Goal: Check status

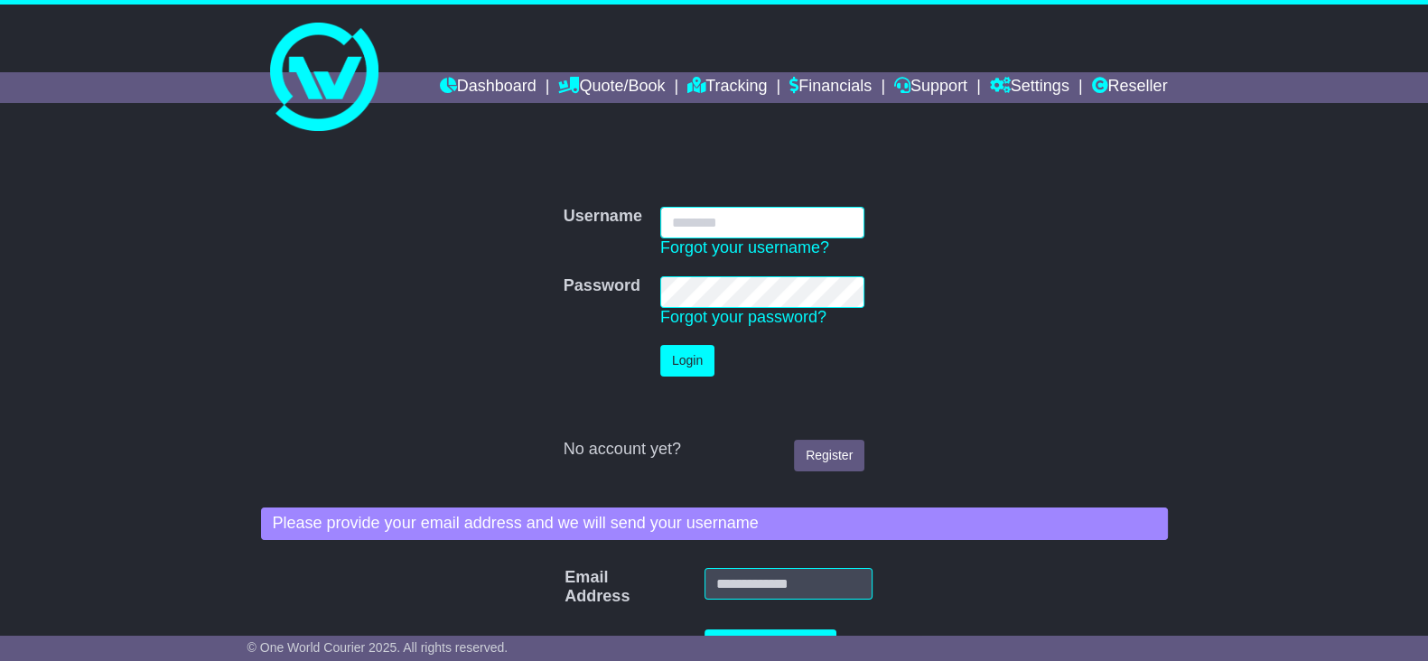
click at [781, 232] on input "Username" at bounding box center [762, 223] width 204 height 32
type input "**********"
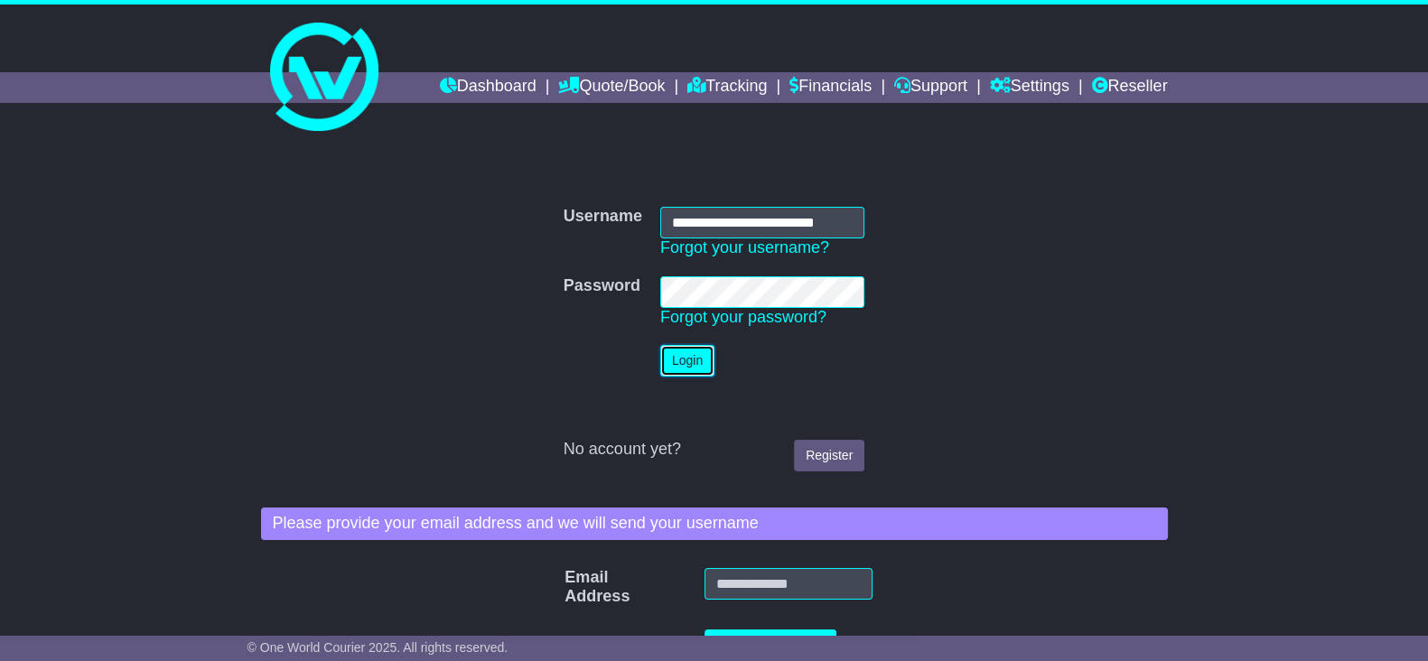
click at [705, 360] on button "Login" at bounding box center [687, 361] width 54 height 32
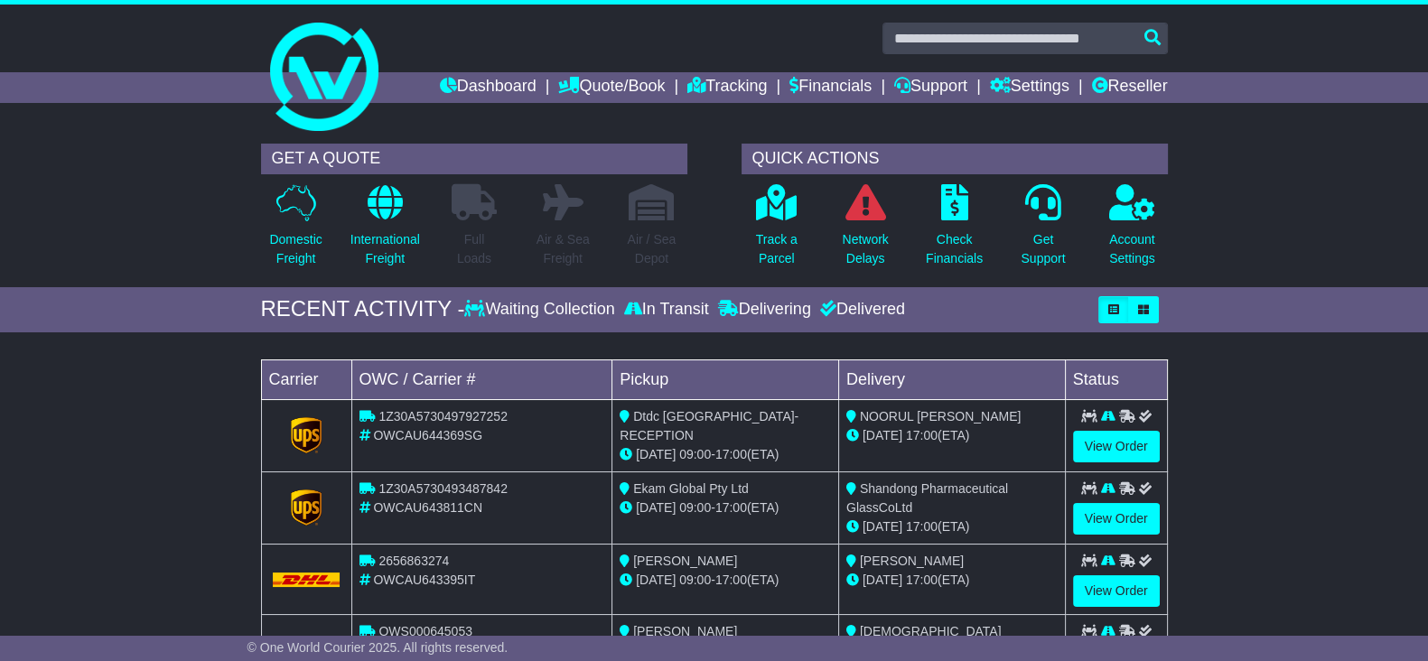
drag, startPoint x: 20, startPoint y: 406, endPoint x: 443, endPoint y: 224, distance: 460.4
click at [31, 406] on div "Loading... No bookings found Carrier OWC / Carrier # Pickup Delivery Status 1Z3…" at bounding box center [714, 527] width 1428 height 372
click at [963, 32] on input "text" at bounding box center [1024, 39] width 285 height 32
paste input "**********"
type input "**********"
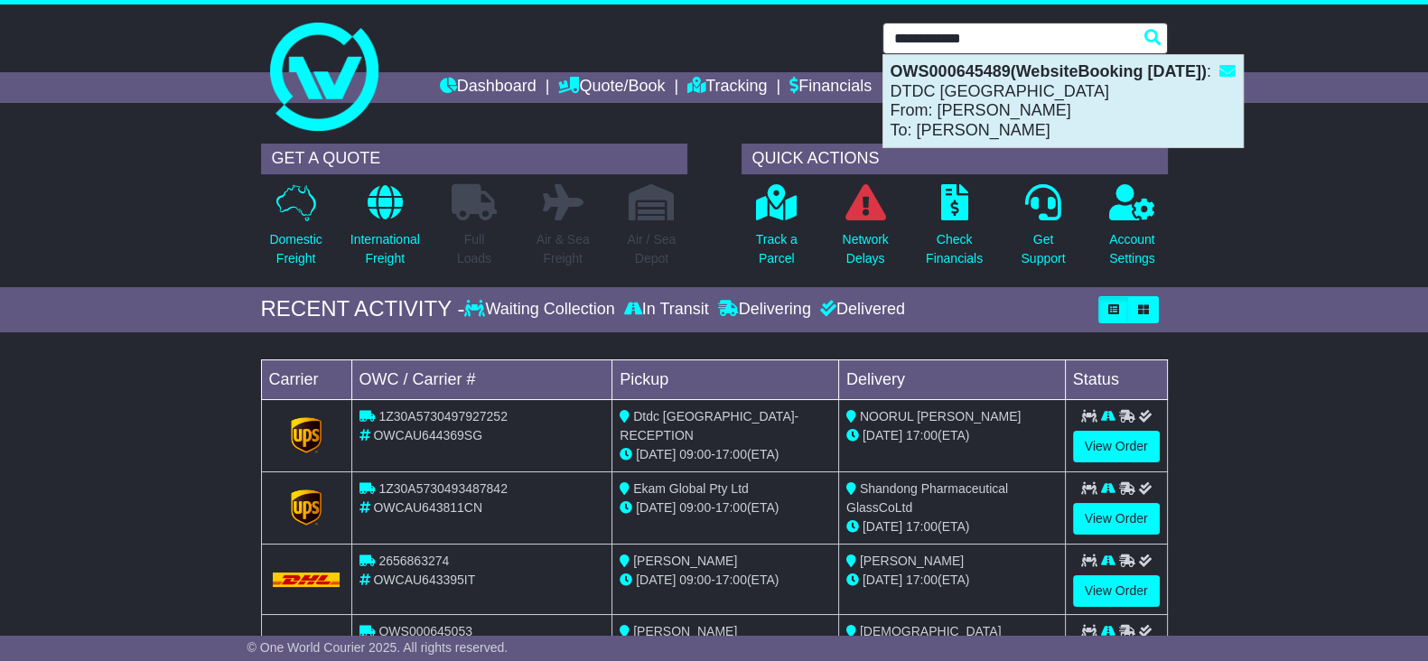
click at [1016, 91] on div "OWS000645489(WebsiteBooking 11-9-2025) : DTDC Australia From: Sonia Hruszycky T…" at bounding box center [1062, 101] width 359 height 92
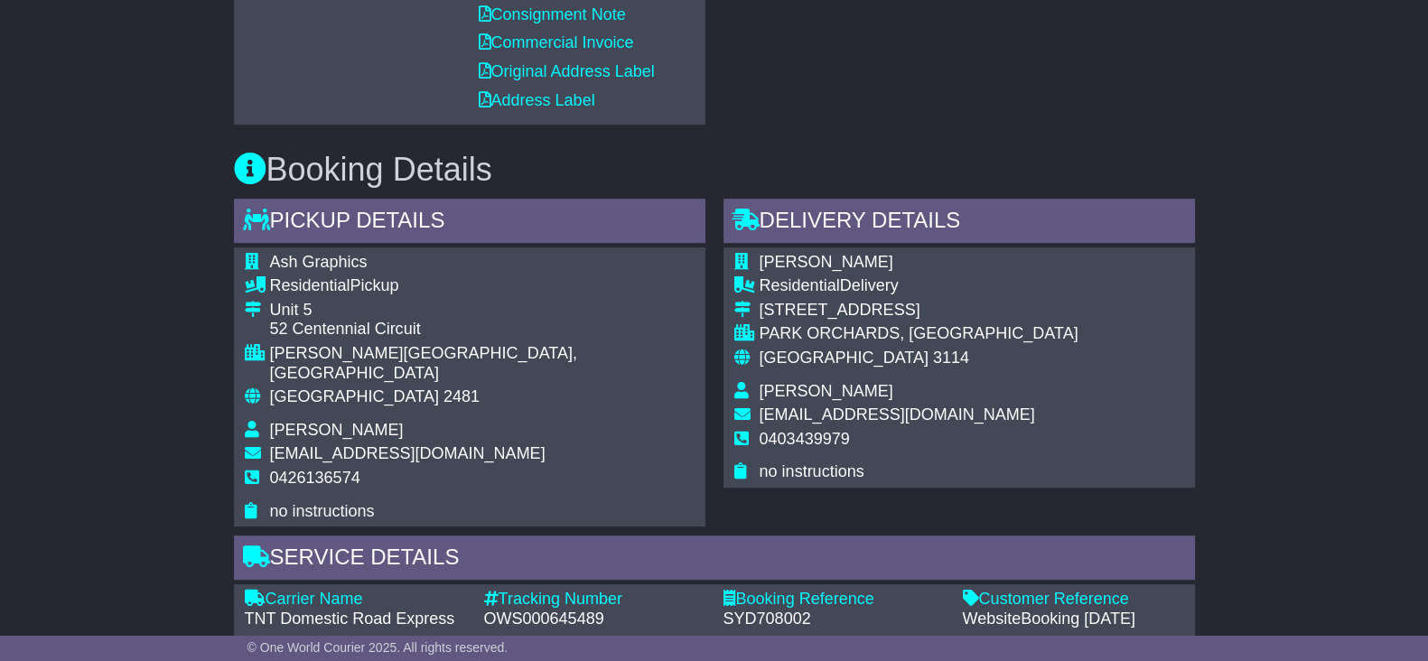
scroll to position [1129, 0]
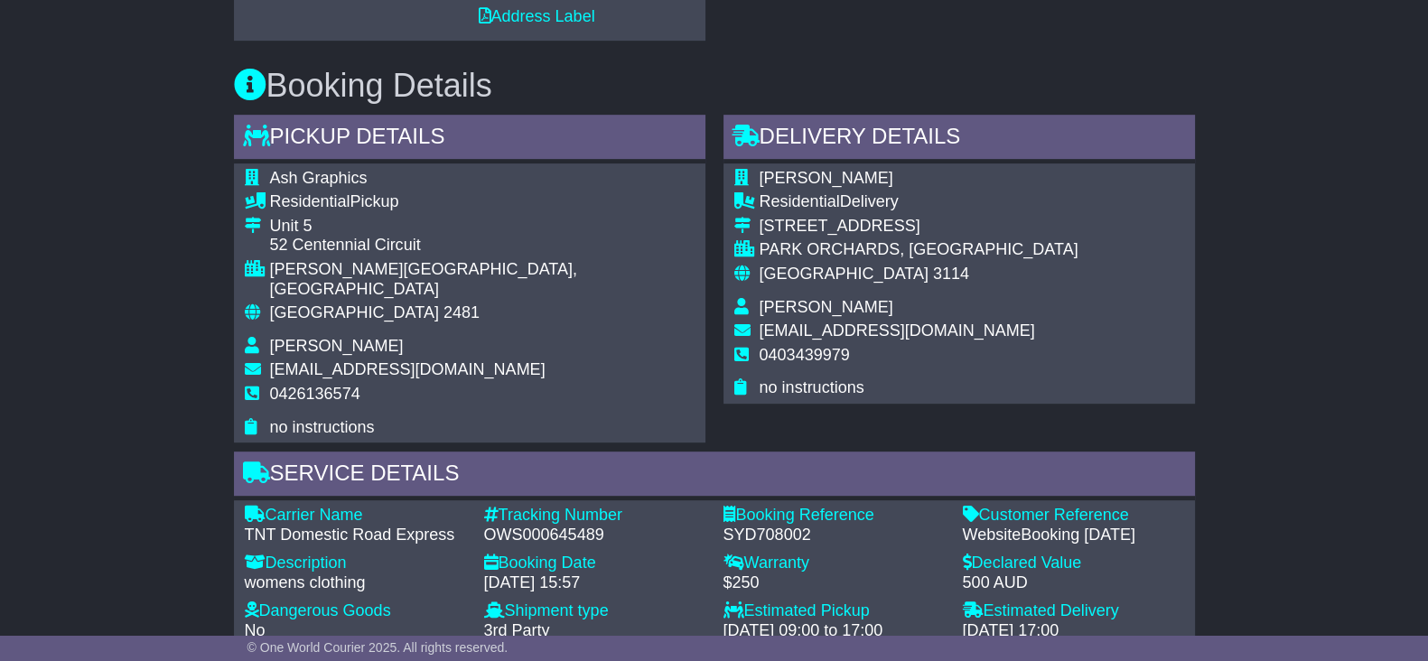
click at [504, 526] on div "OWS000645489" at bounding box center [594, 536] width 221 height 20
click at [505, 526] on div "OWS000645489" at bounding box center [594, 536] width 221 height 20
copy div "OWS000645489"
drag, startPoint x: 127, startPoint y: 377, endPoint x: 186, endPoint y: 352, distance: 63.6
click at [127, 377] on div "Email Download Tracking Pricing Insurance" at bounding box center [714, 407] width 1428 height 2436
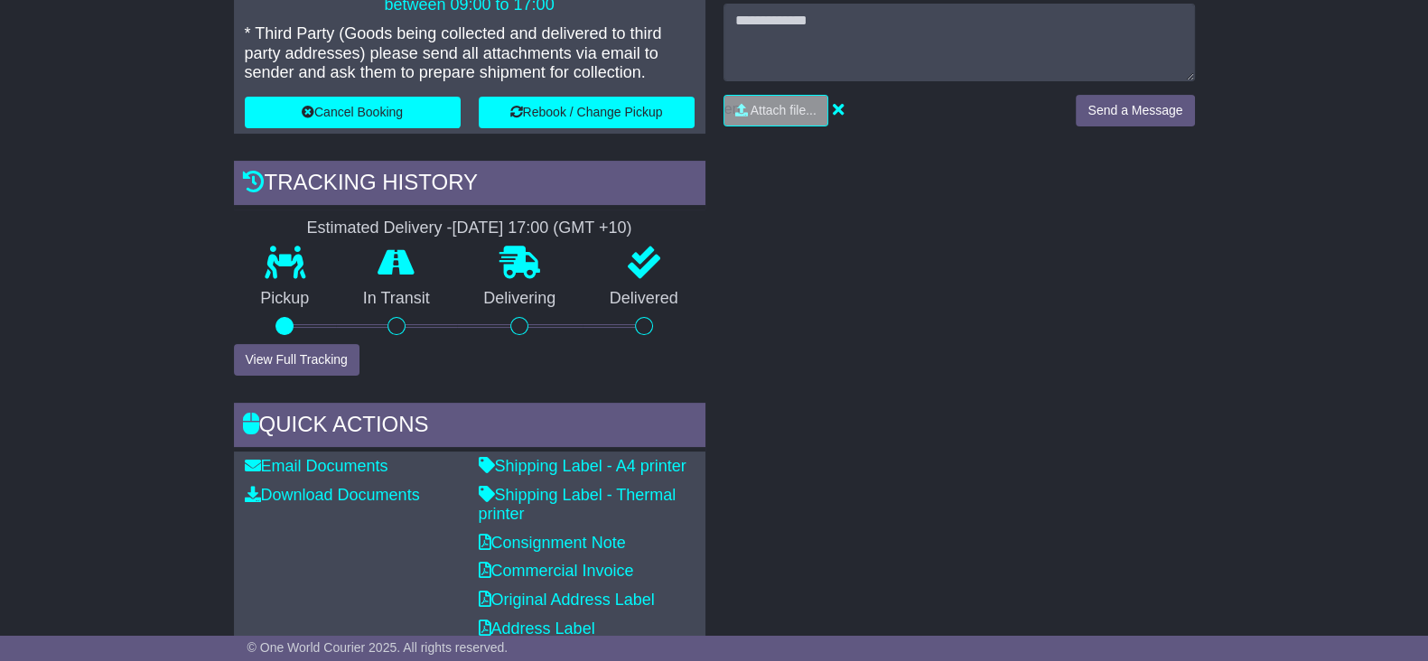
scroll to position [112, 0]
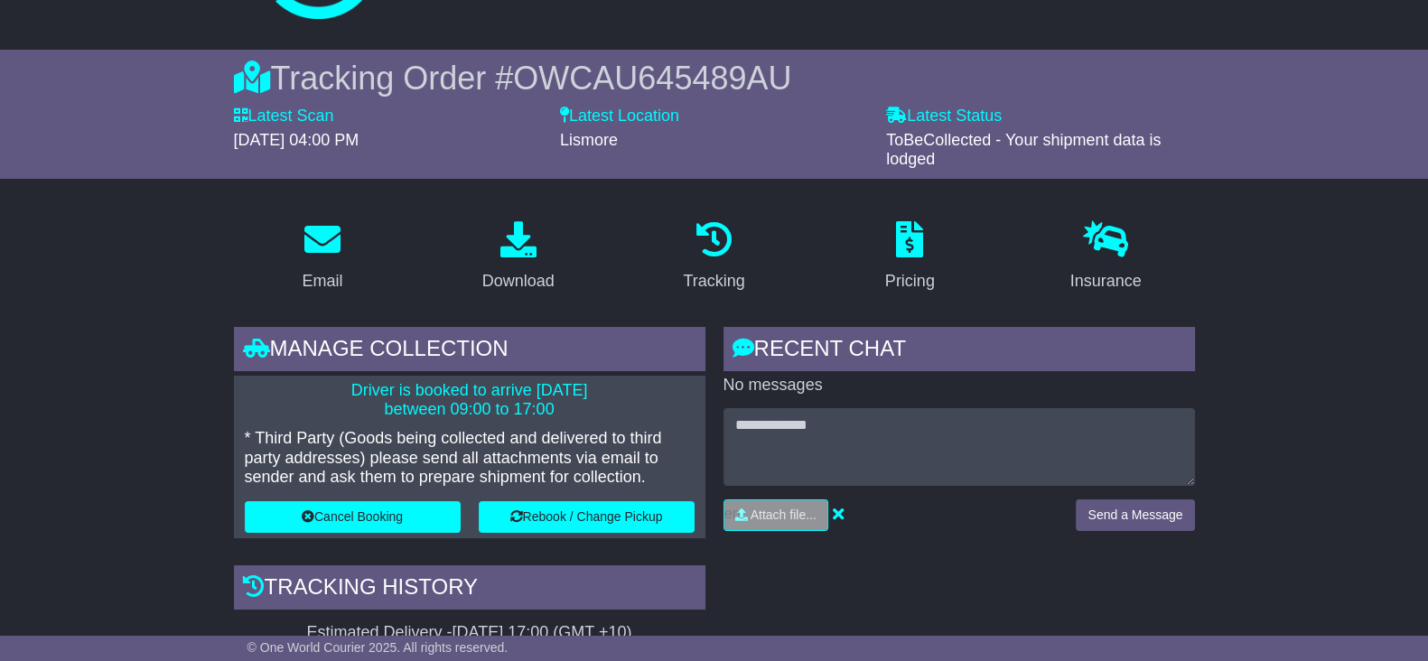
click at [700, 71] on span "OWCAU645489AU" at bounding box center [652, 78] width 278 height 37
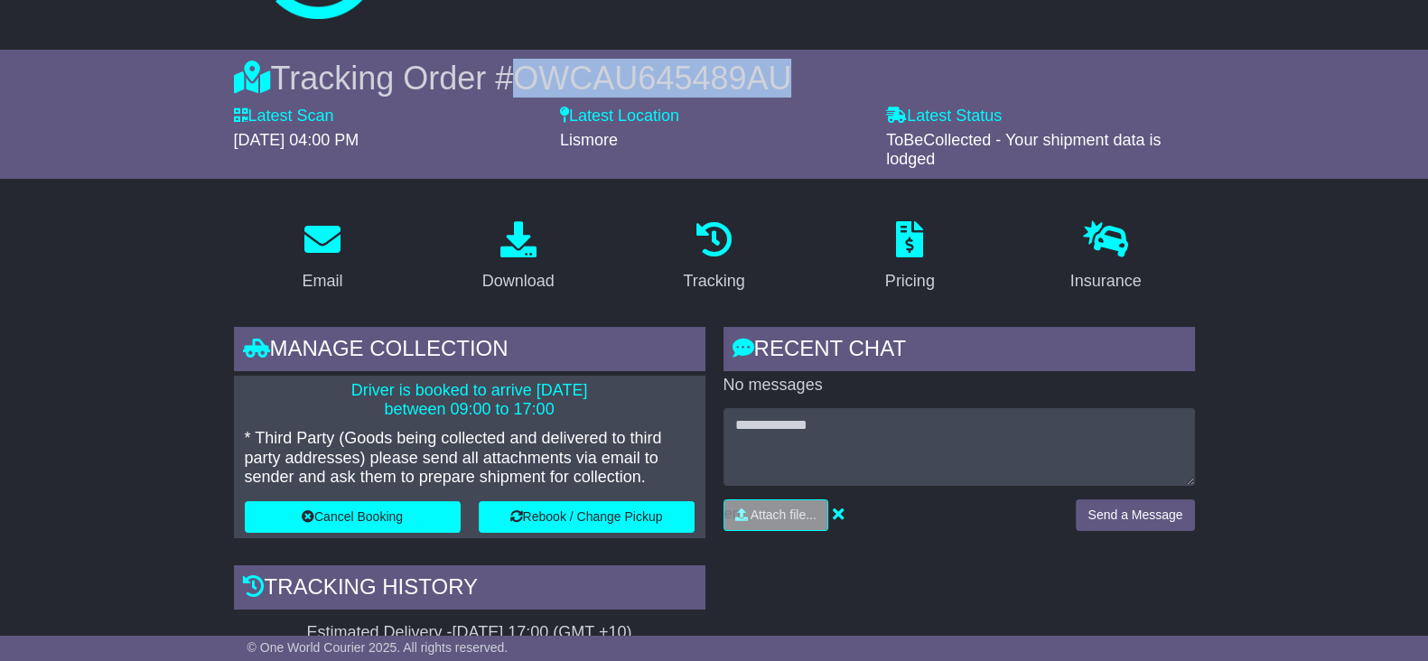
click at [700, 71] on span "OWCAU645489AU" at bounding box center [652, 78] width 278 height 37
copy span "OWCAU645489AU"
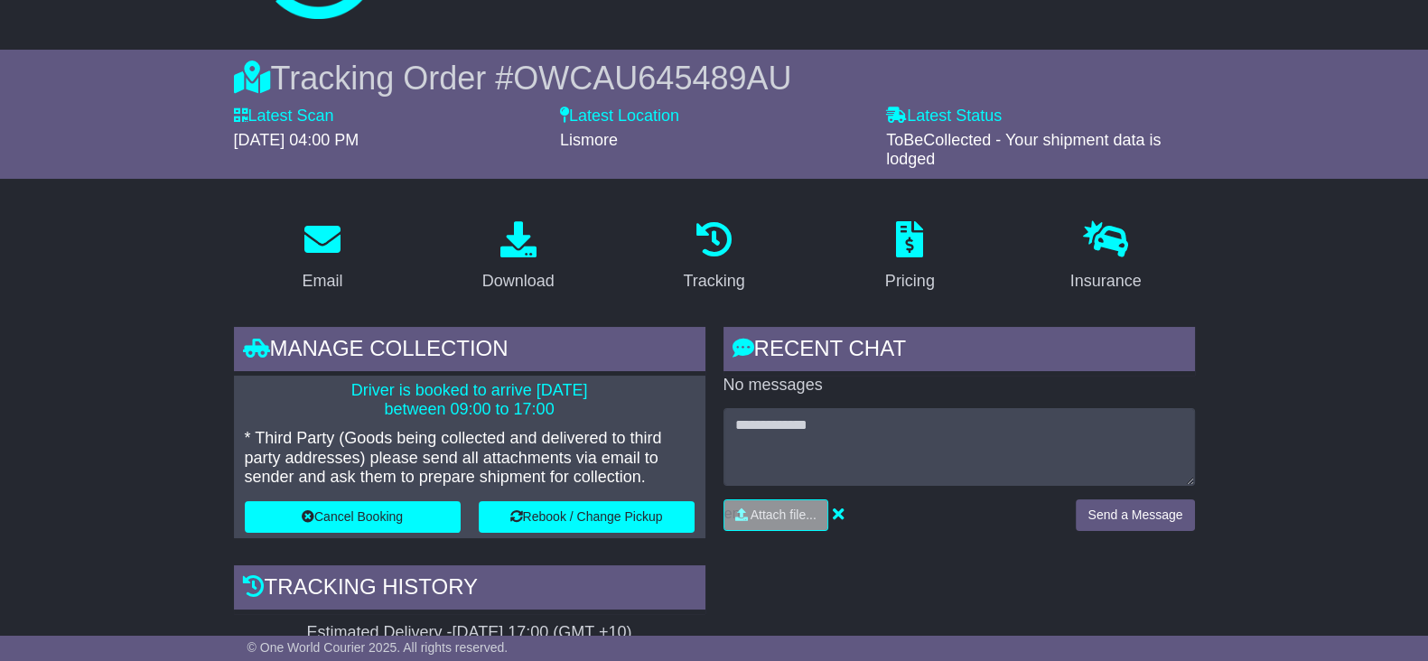
drag, startPoint x: 78, startPoint y: 429, endPoint x: 107, endPoint y: 420, distance: 31.1
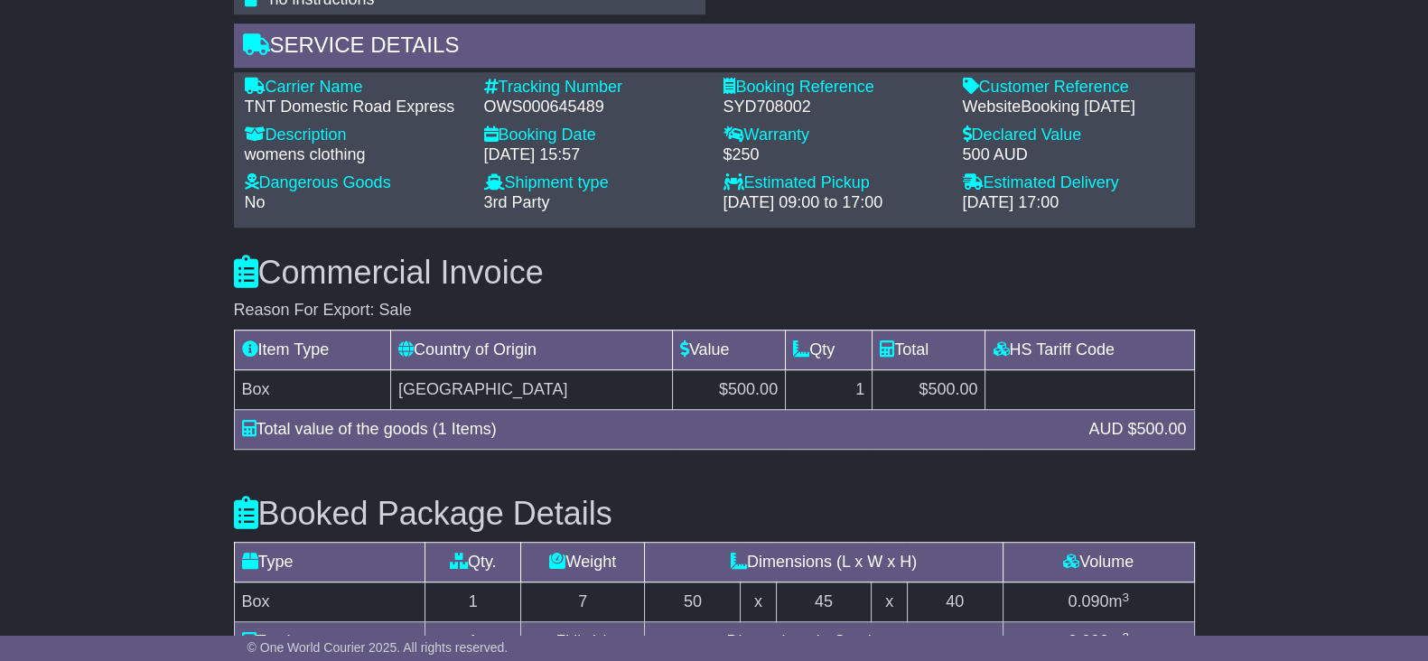
scroll to position [1427, 0]
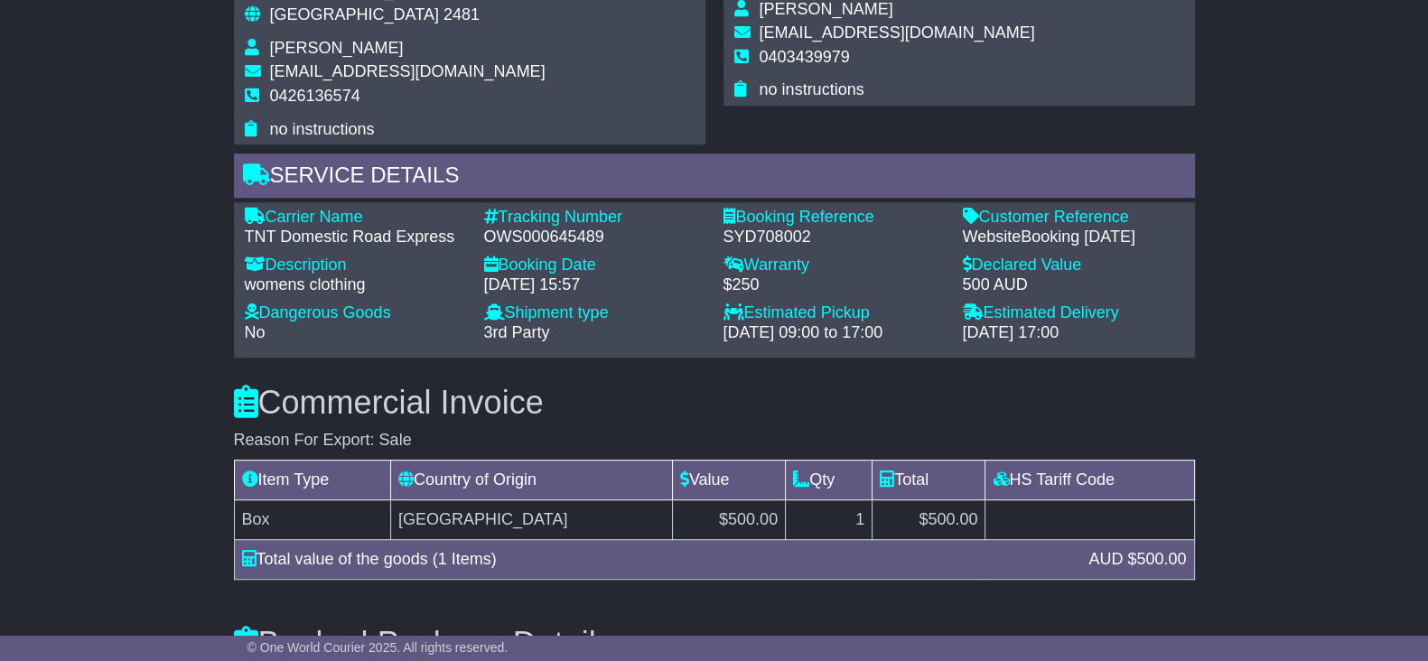
click at [774, 228] on div "SYD708002" at bounding box center [833, 238] width 221 height 20
copy div "SYD708002"
click at [154, 395] on div "Email Download Tracking Pricing Insurance" at bounding box center [714, 109] width 1428 height 2436
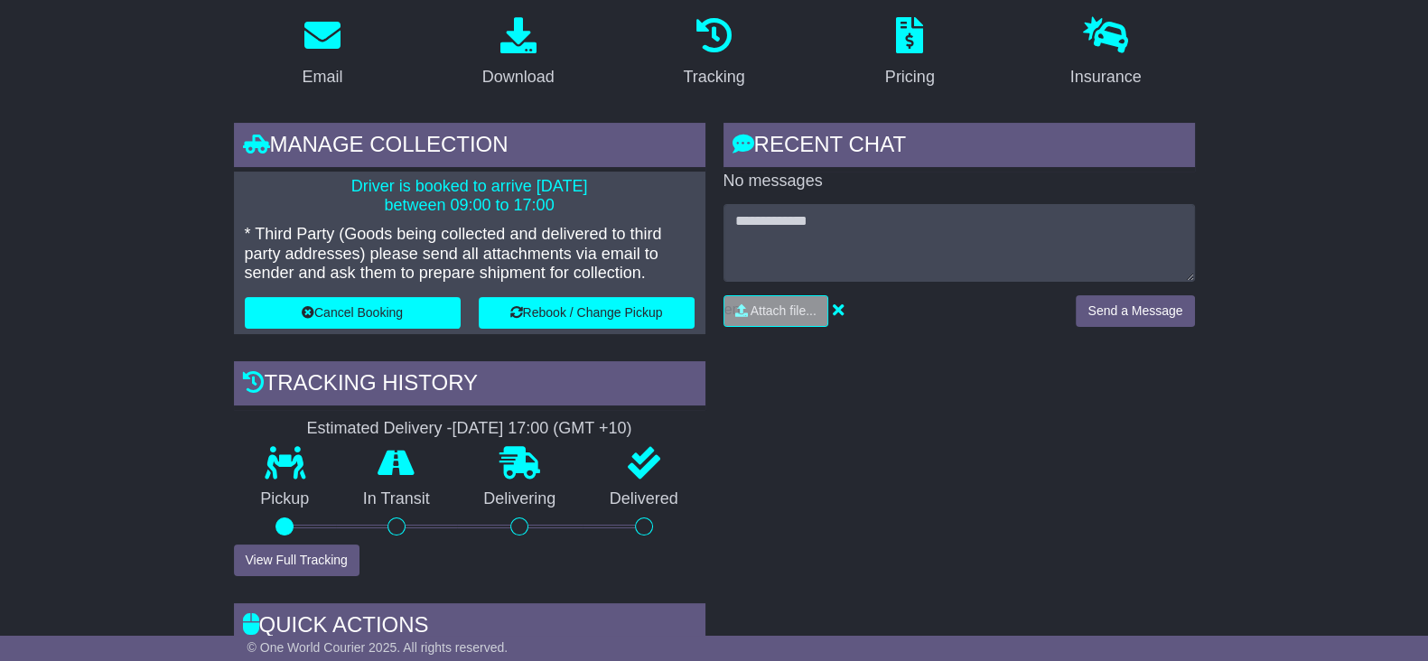
scroll to position [0, 0]
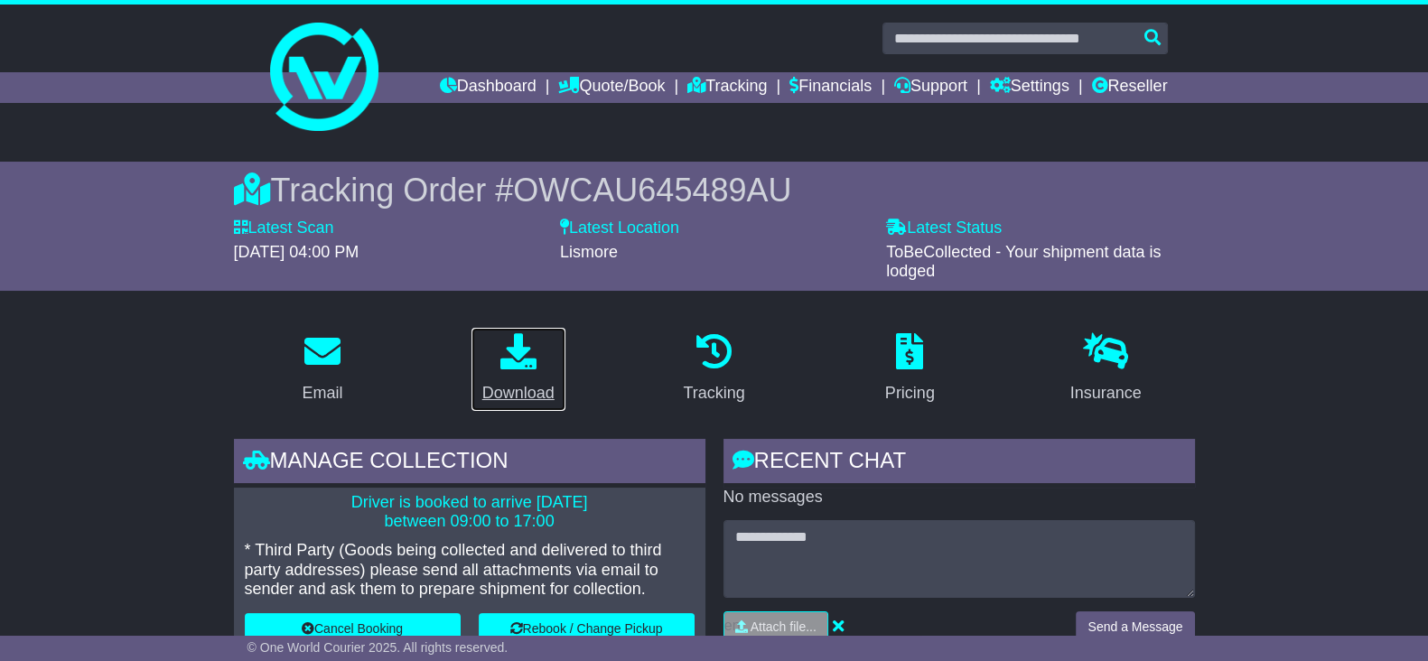
click at [527, 392] on div "Download" at bounding box center [518, 393] width 72 height 24
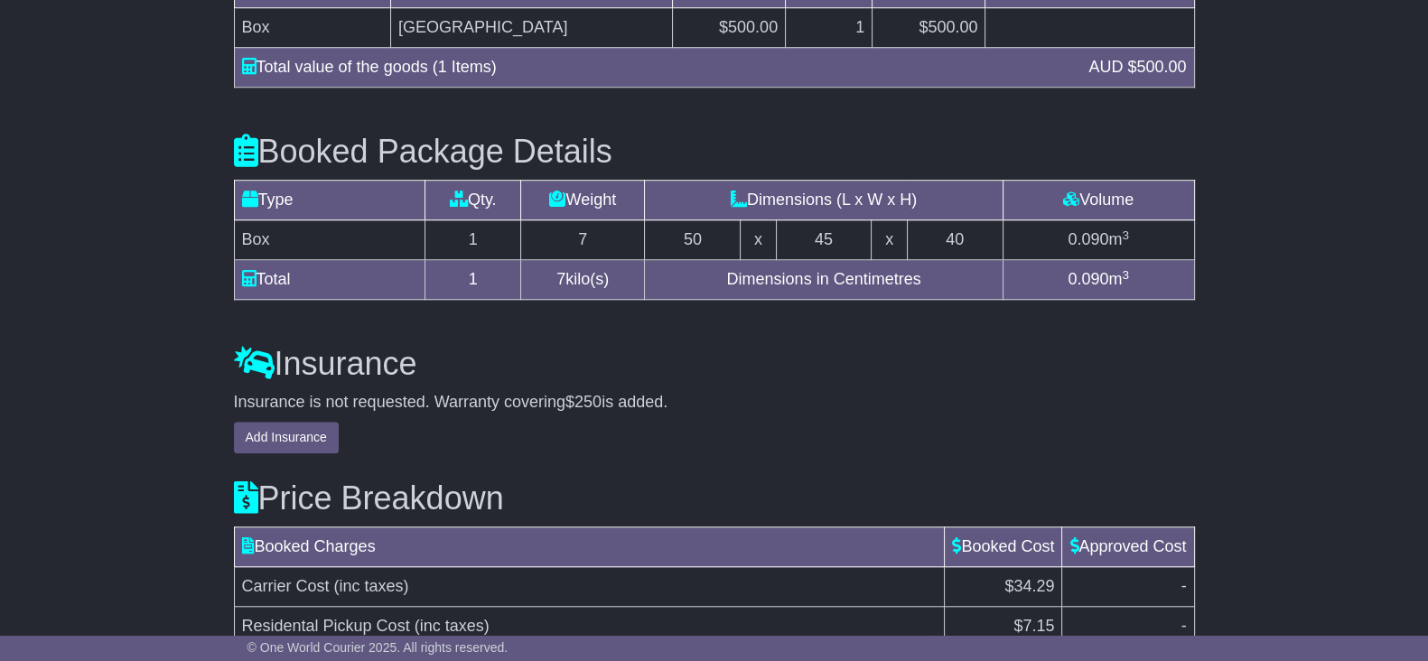
scroll to position [2104, 0]
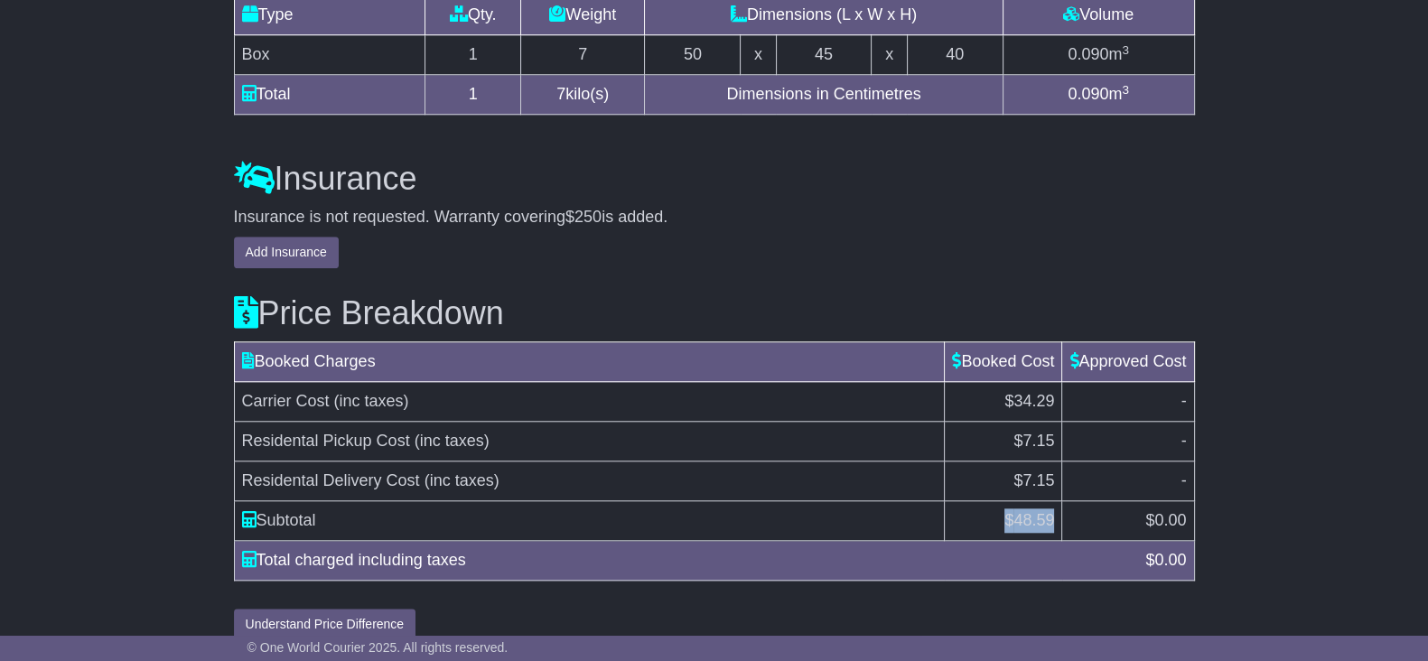
drag, startPoint x: 993, startPoint y: 503, endPoint x: 1049, endPoint y: 503, distance: 55.1
click at [1049, 503] on td "$ 48.59" at bounding box center [1003, 521] width 117 height 40
copy td "$ 48.59"
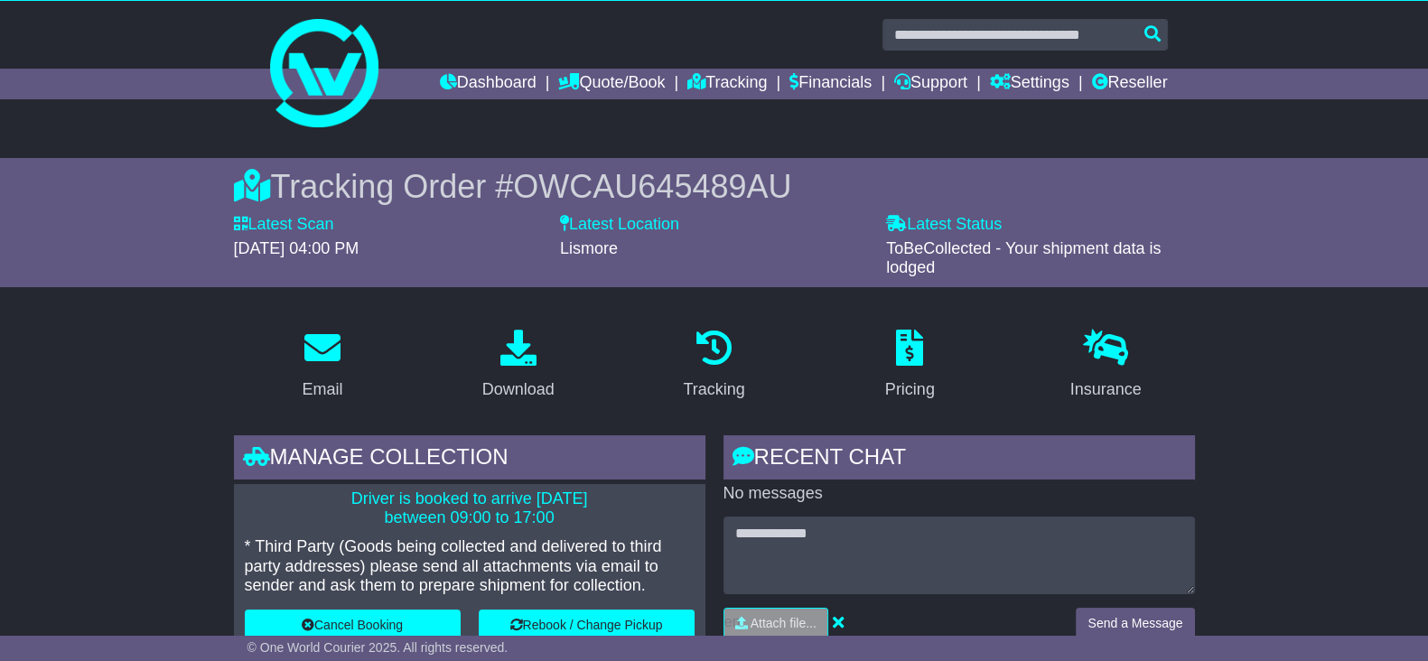
scroll to position [0, 0]
